Goal: Check status: Check status

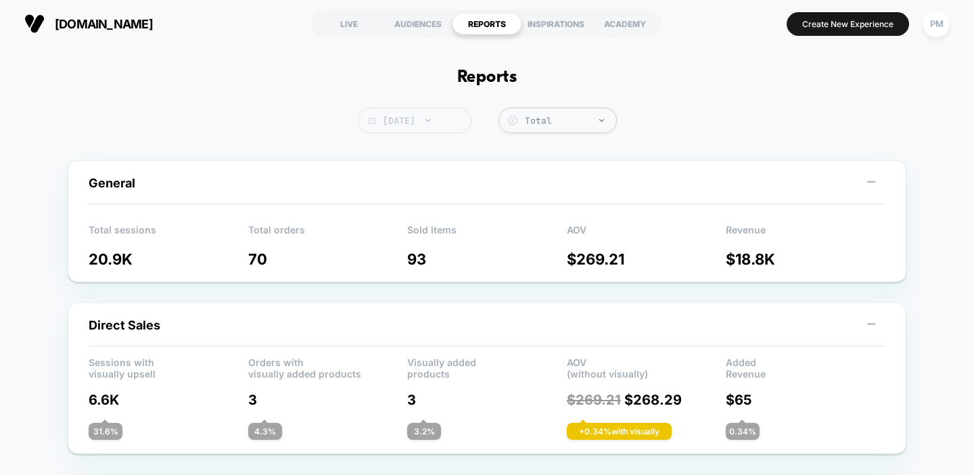
click at [426, 129] on span "Today" at bounding box center [415, 121] width 114 height 26
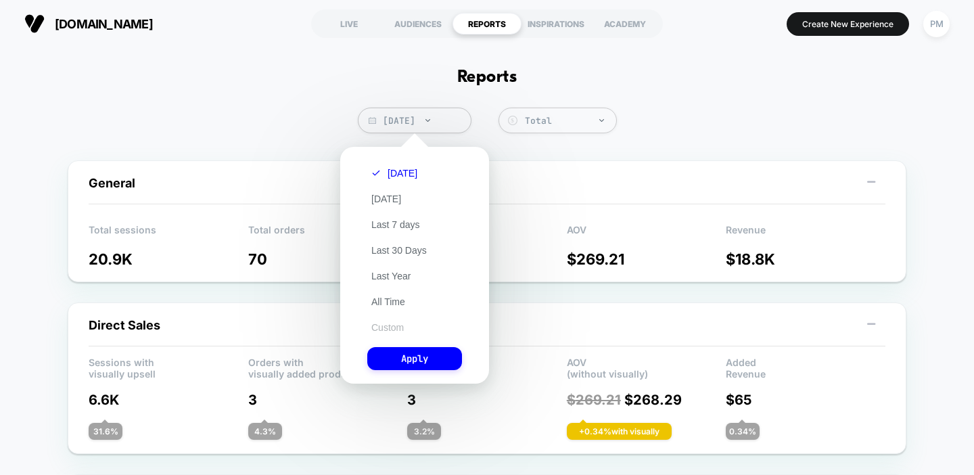
click at [390, 326] on button "Custom" at bounding box center [387, 327] width 41 height 12
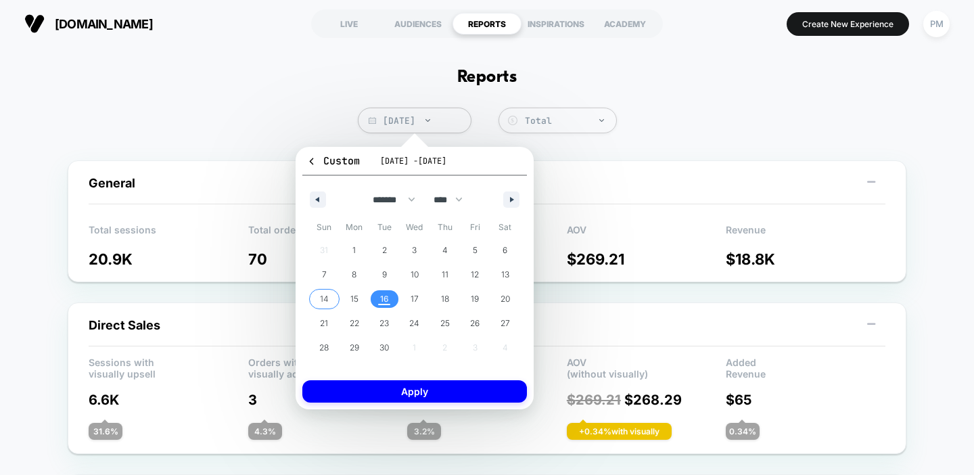
click at [327, 299] on span "14" at bounding box center [324, 299] width 9 height 24
click at [392, 299] on span "16" at bounding box center [384, 299] width 30 height 18
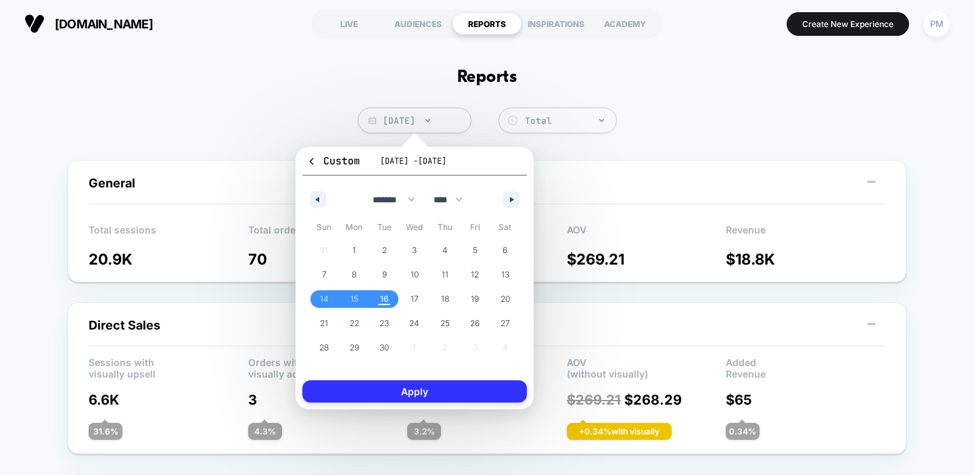
click at [392, 384] on button "Apply" at bounding box center [414, 391] width 225 height 22
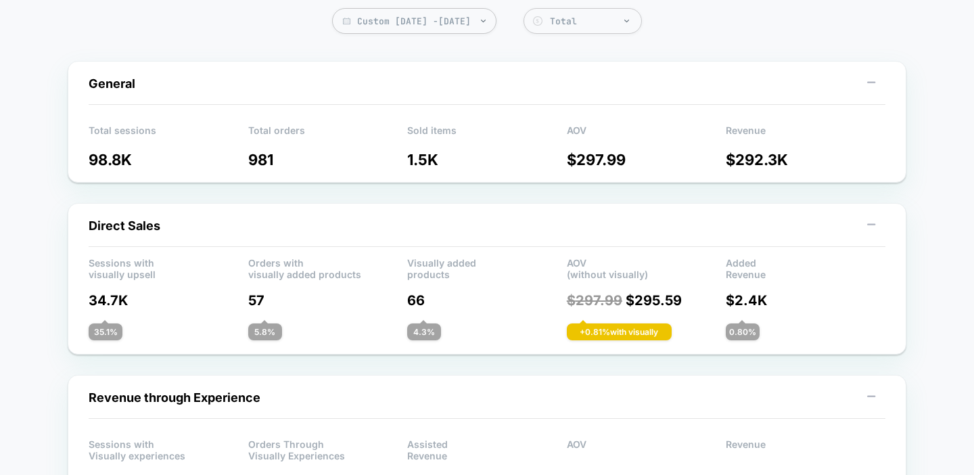
scroll to position [61, 0]
